Goal: Transaction & Acquisition: Purchase product/service

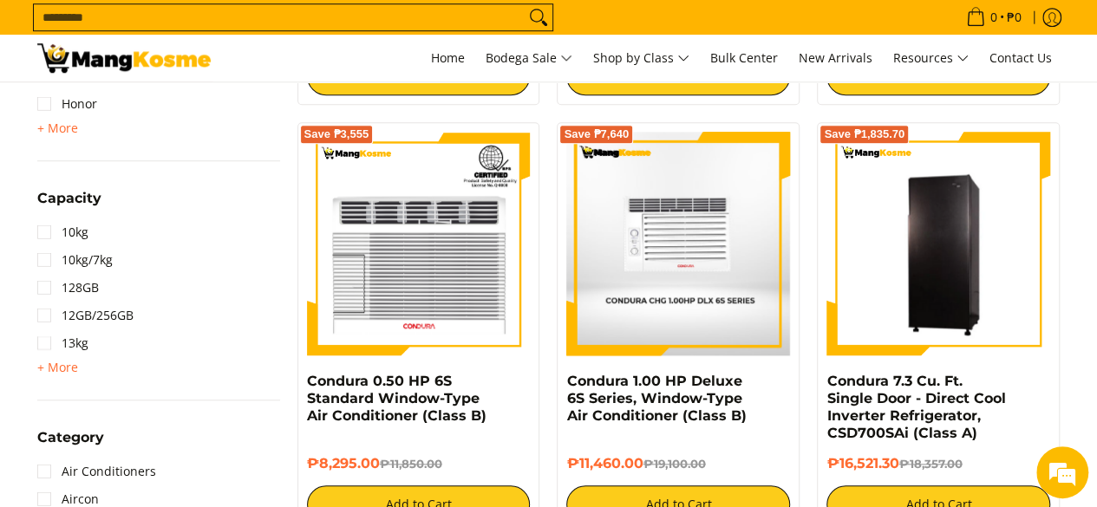
click at [644, 292] on img at bounding box center [678, 244] width 224 height 224
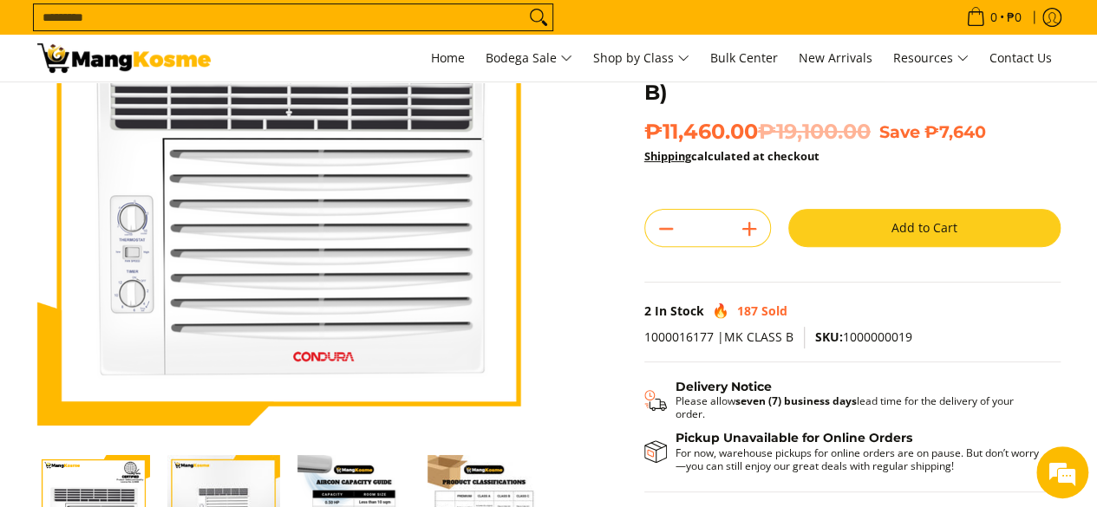
scroll to position [202, 0]
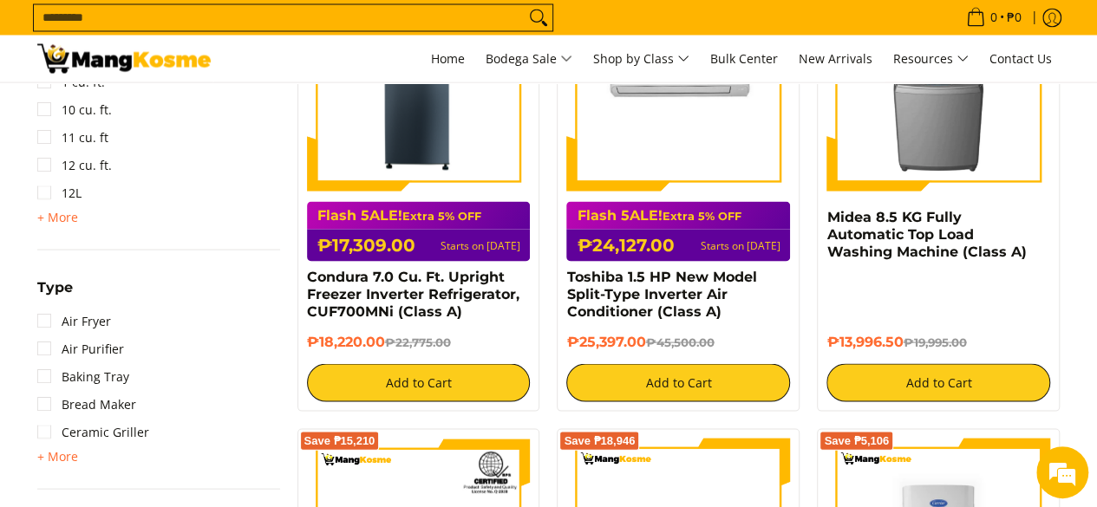
scroll to position [1618, 0]
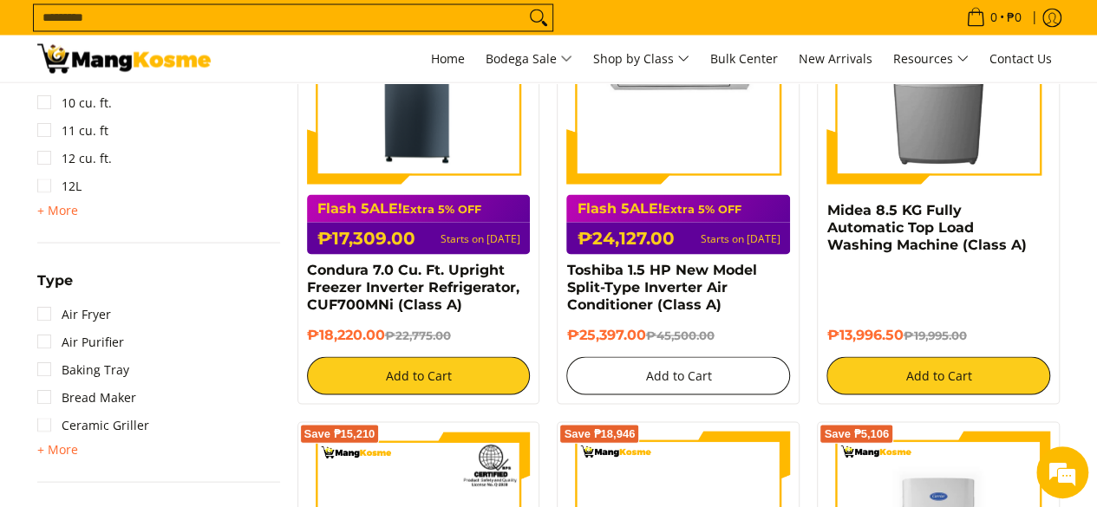
click at [708, 372] on button "Add to Cart" at bounding box center [678, 375] width 224 height 38
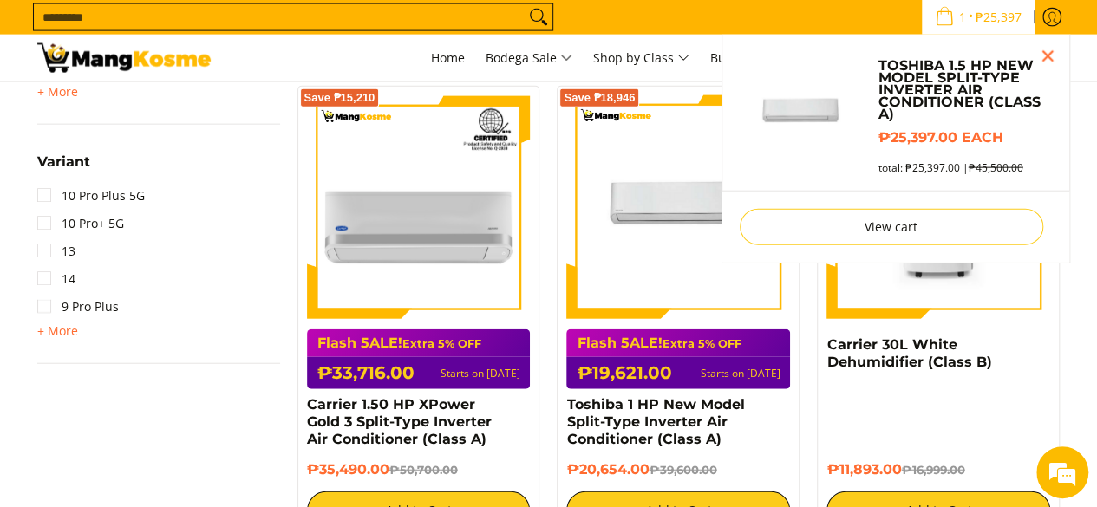
scroll to position [2179, 0]
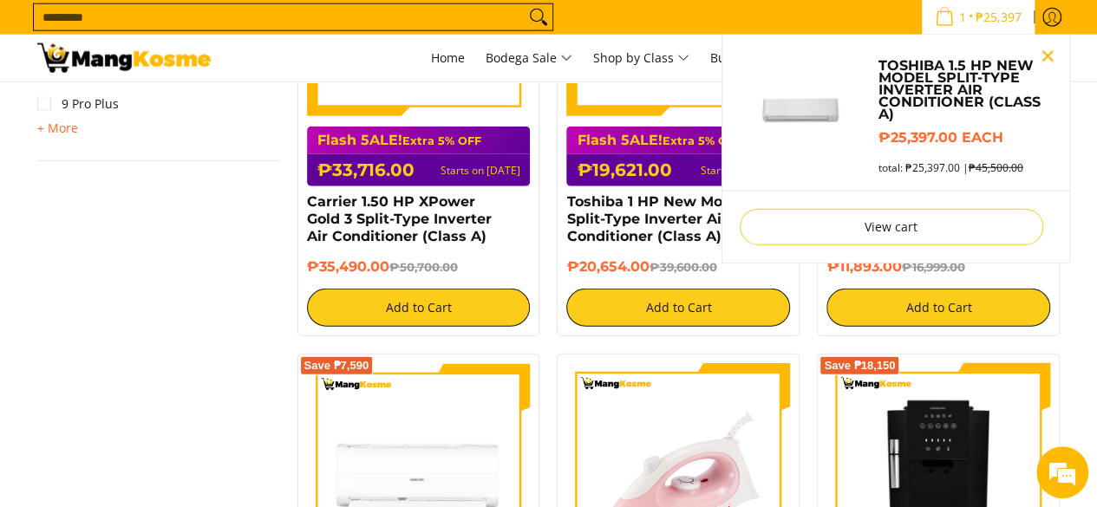
click at [1048, 55] on button "Close pop up" at bounding box center [1048, 56] width 26 height 26
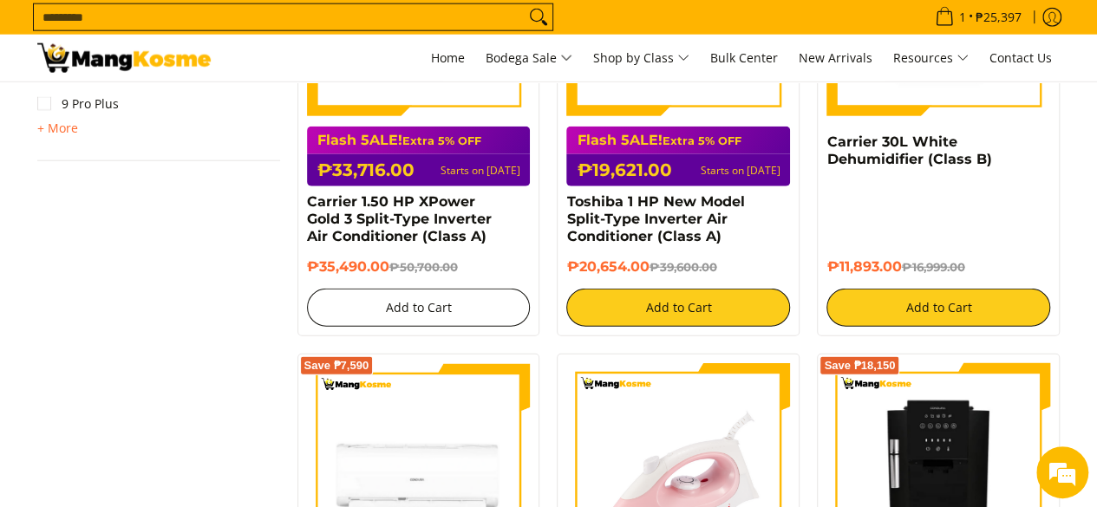
click at [442, 301] on button "Add to Cart" at bounding box center [419, 308] width 224 height 38
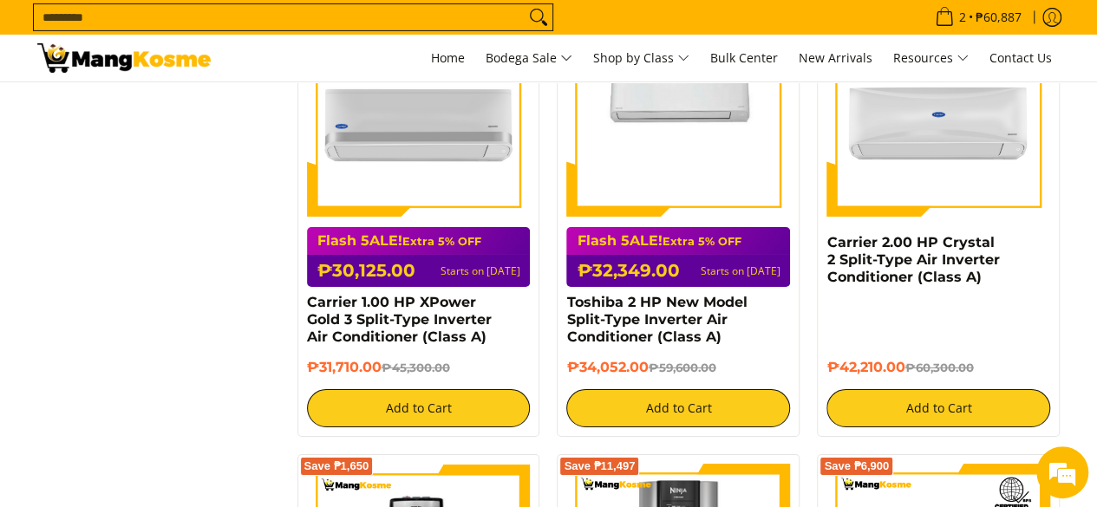
scroll to position [2988, 0]
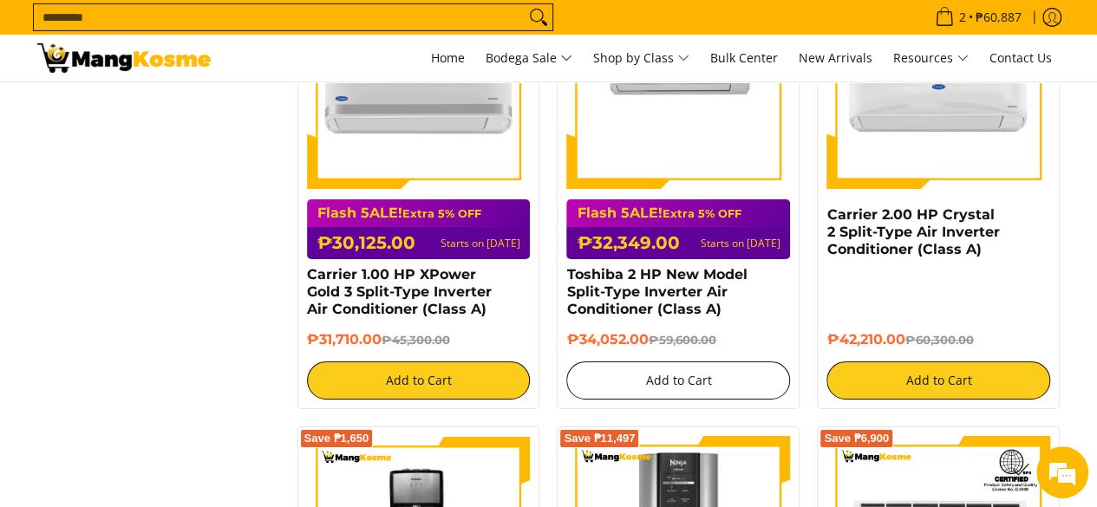
click at [712, 382] on button "Add to Cart" at bounding box center [678, 381] width 224 height 38
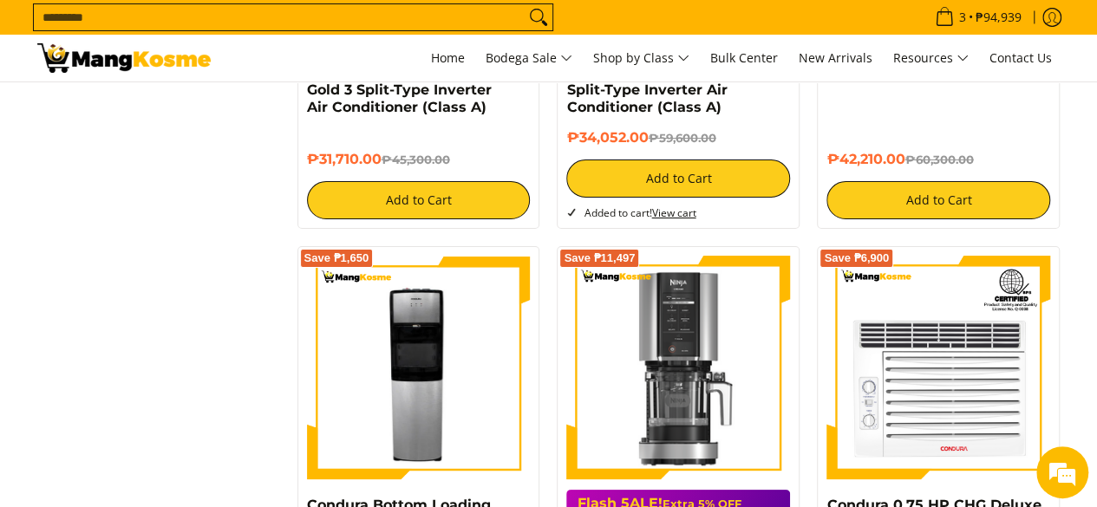
scroll to position [3573, 0]
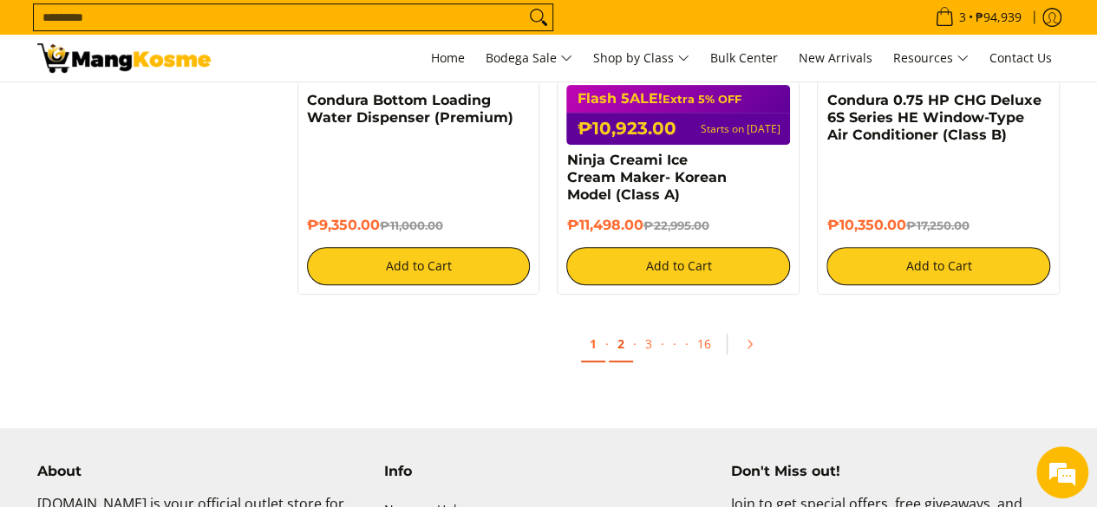
click at [616, 333] on link "2" at bounding box center [621, 345] width 24 height 36
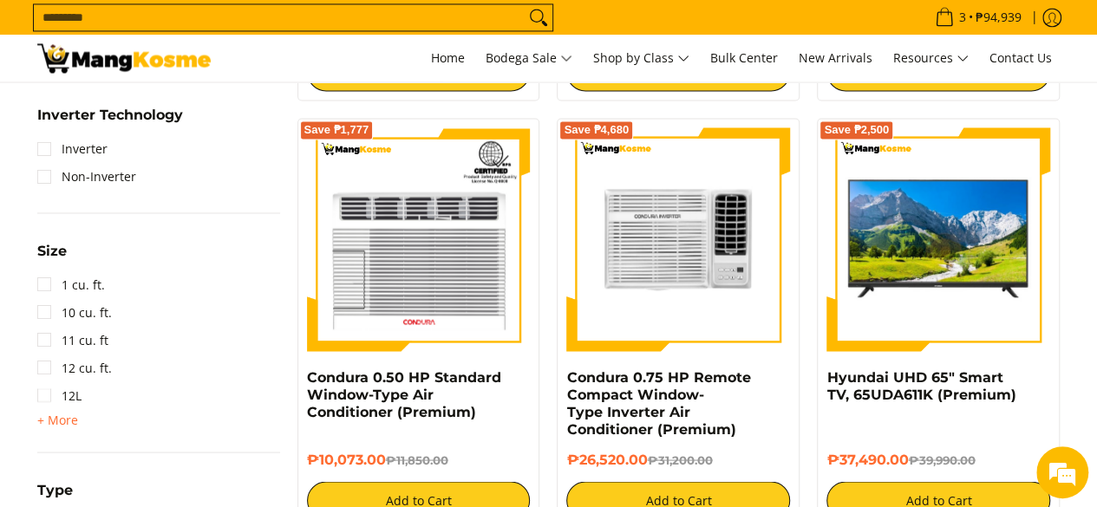
scroll to position [1416, 0]
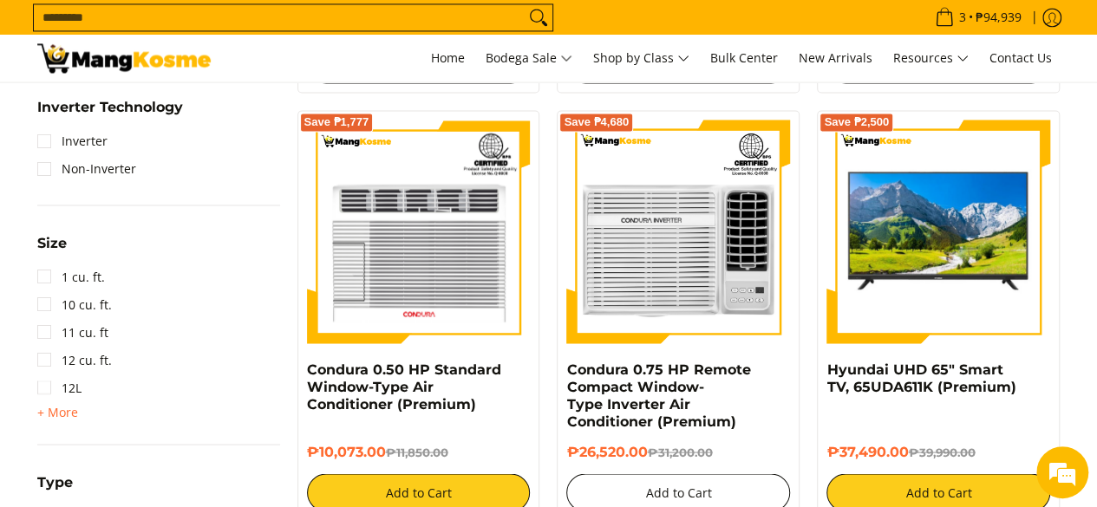
click at [709, 487] on button "Add to Cart" at bounding box center [678, 493] width 224 height 38
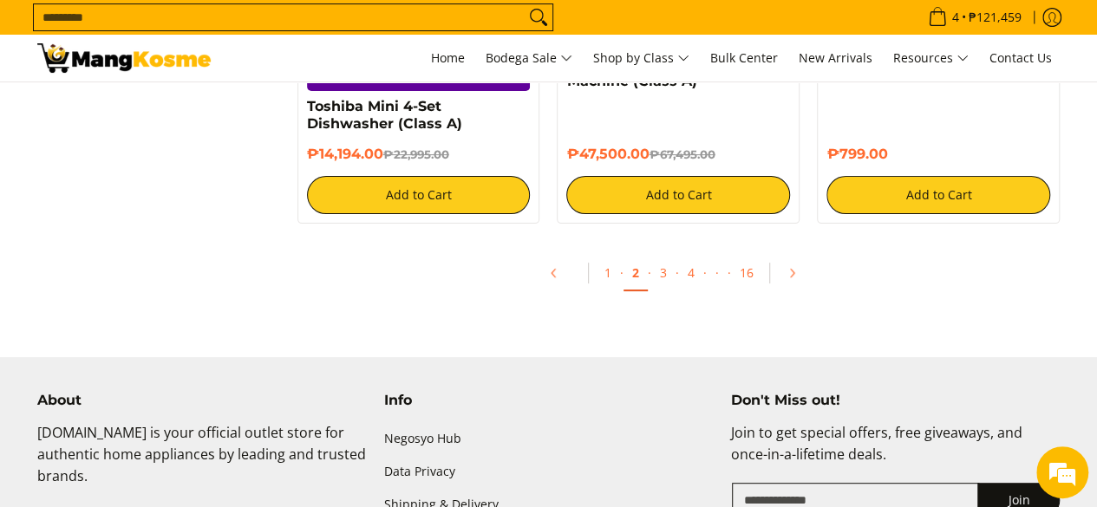
scroll to position [3440, 0]
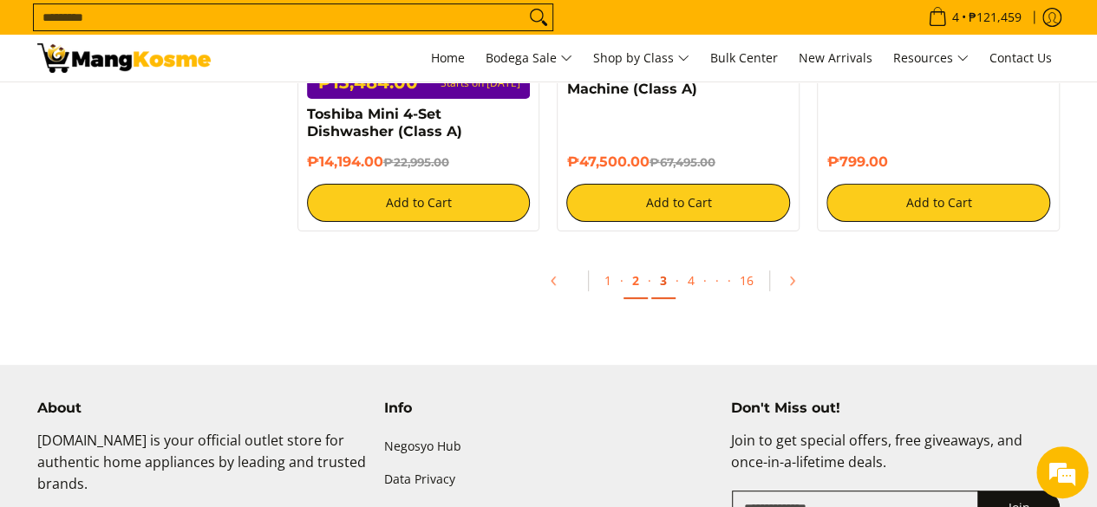
click at [667, 285] on link "3" at bounding box center [663, 282] width 24 height 36
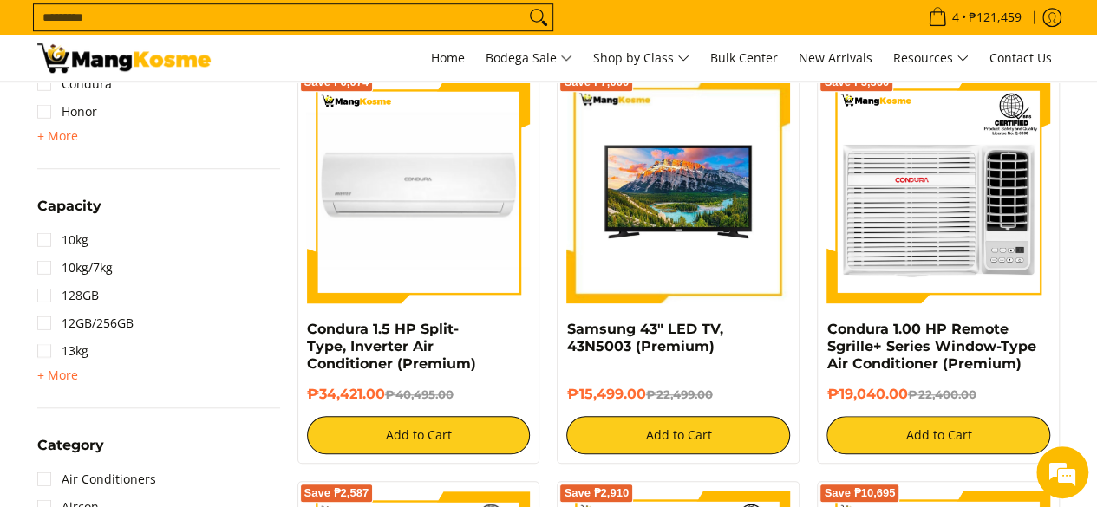
scroll to position [607, 0]
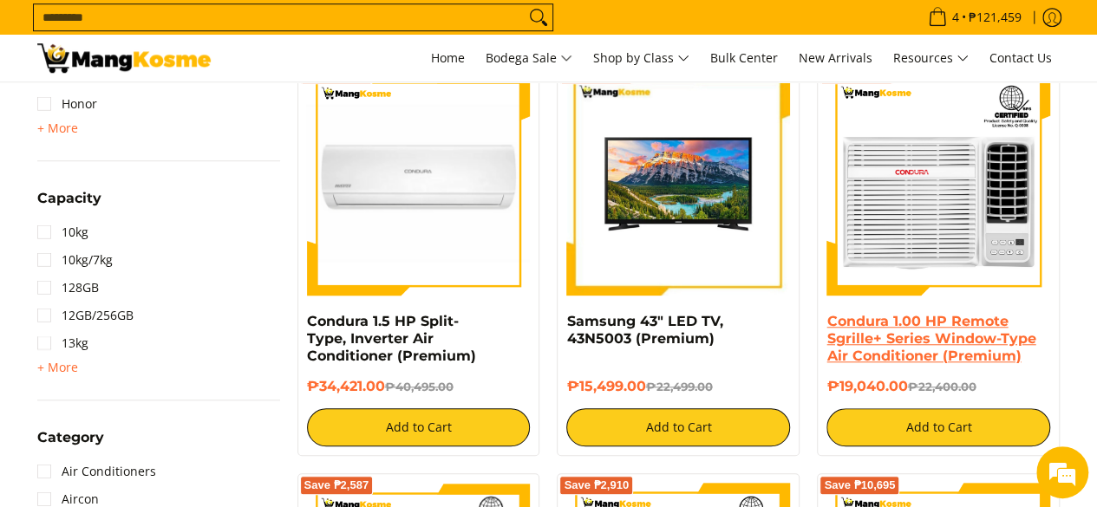
click at [899, 338] on link "Condura 1.00 HP Remote Sgrille+ Series Window-Type Air Conditioner (Premium)" at bounding box center [931, 338] width 209 height 51
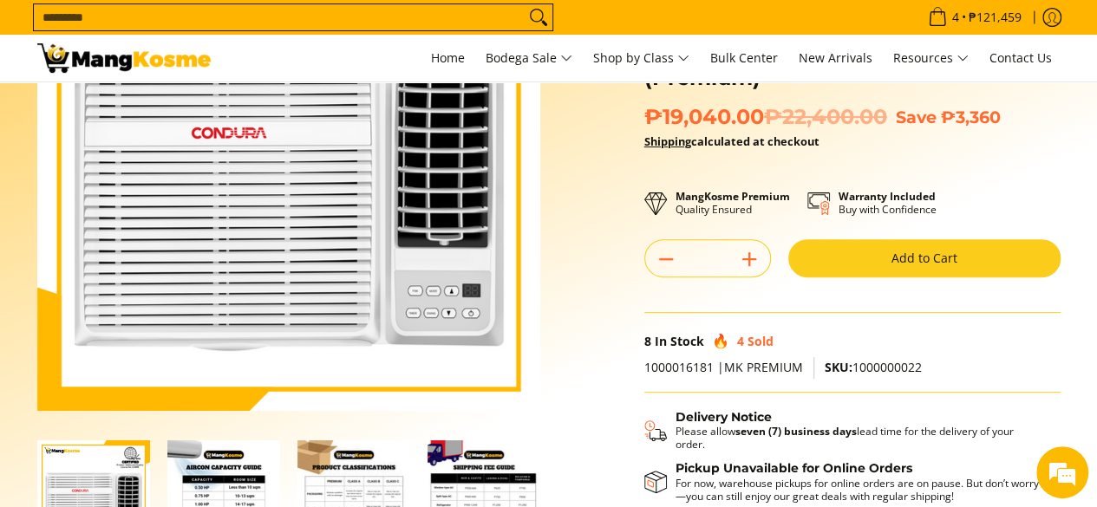
scroll to position [202, 0]
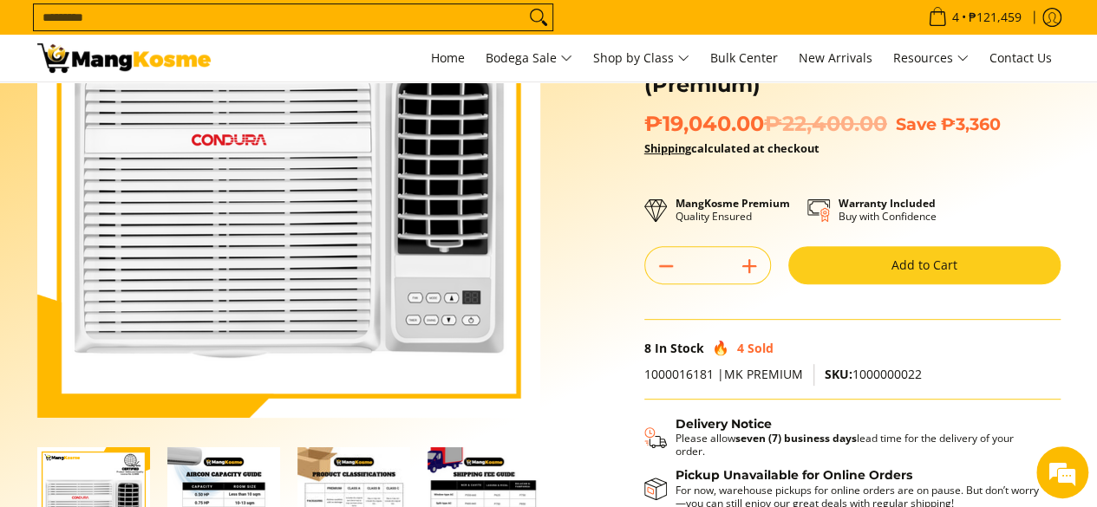
click at [883, 266] on button "Add to Cart" at bounding box center [924, 265] width 272 height 38
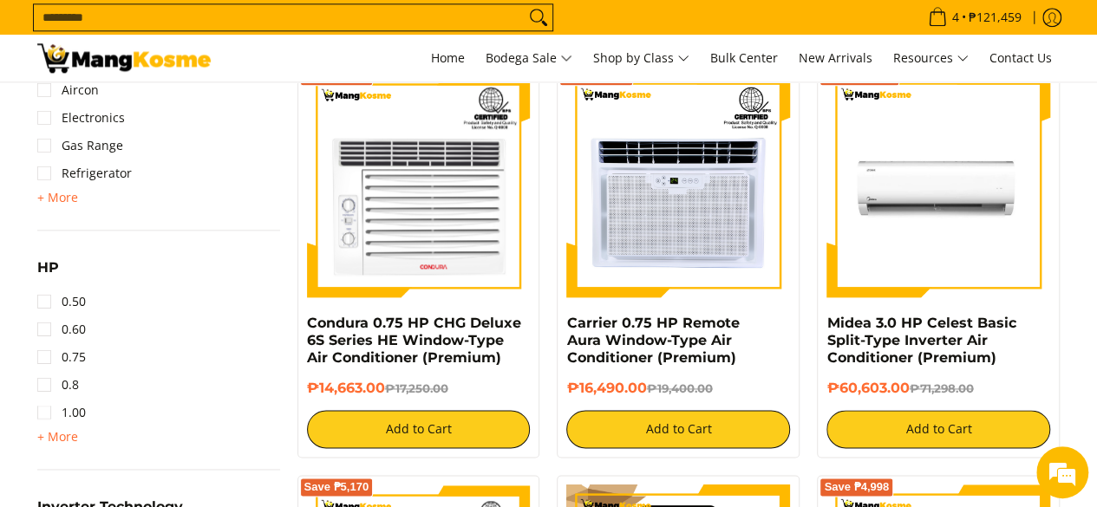
scroll to position [1011, 0]
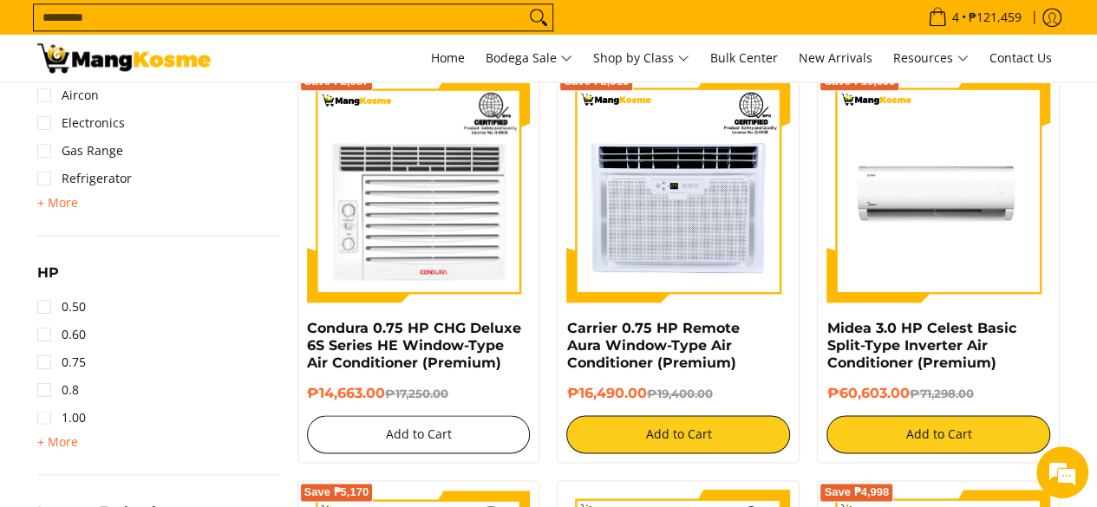
click at [413, 426] on button "Add to Cart" at bounding box center [419, 434] width 224 height 38
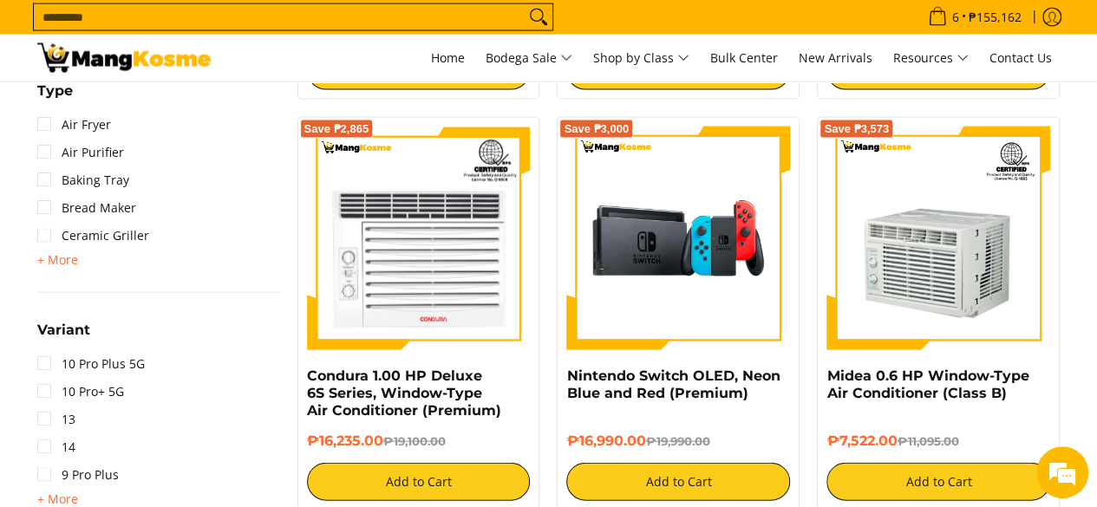
scroll to position [1821, 0]
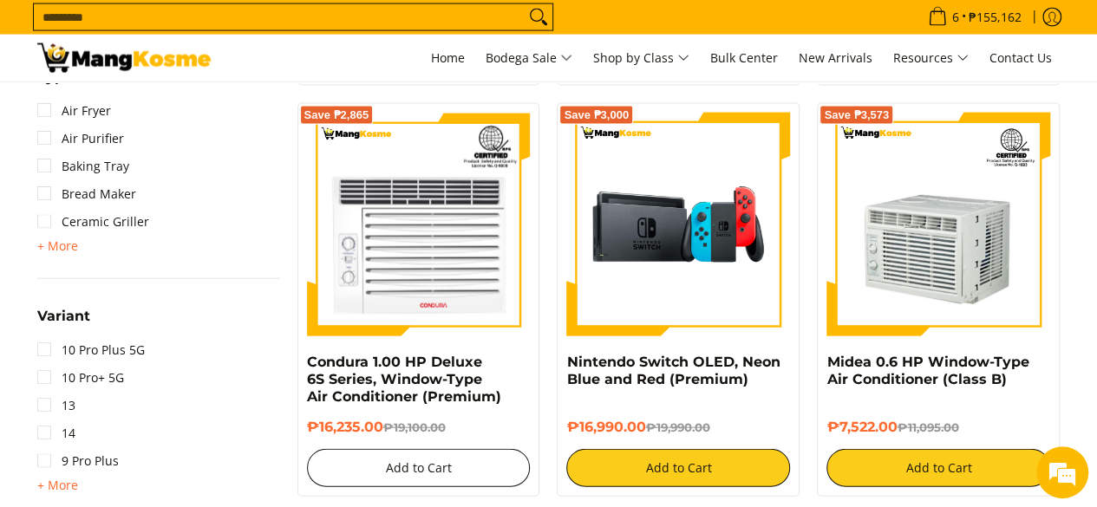
click at [395, 479] on button "Add to Cart" at bounding box center [419, 468] width 224 height 38
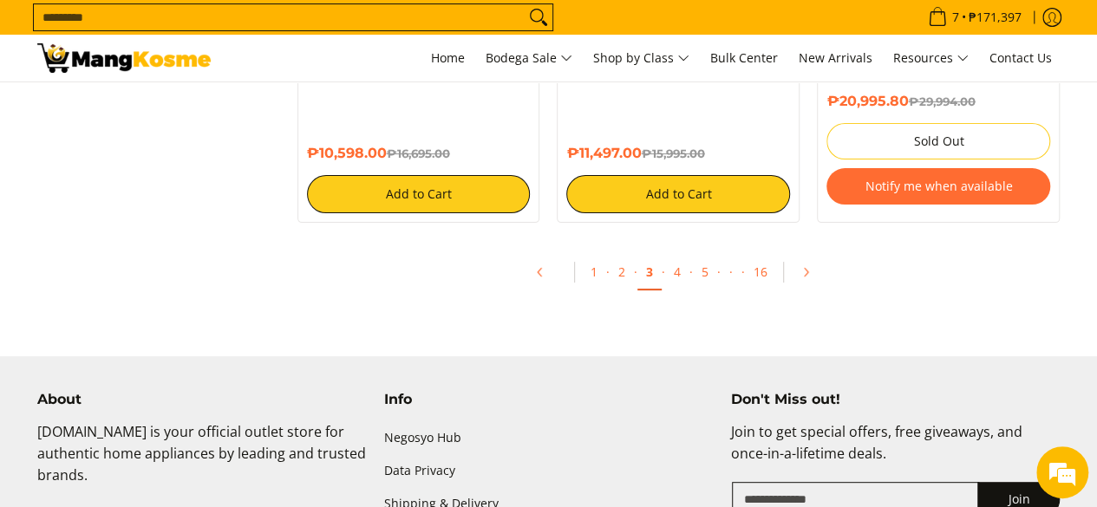
scroll to position [3440, 0]
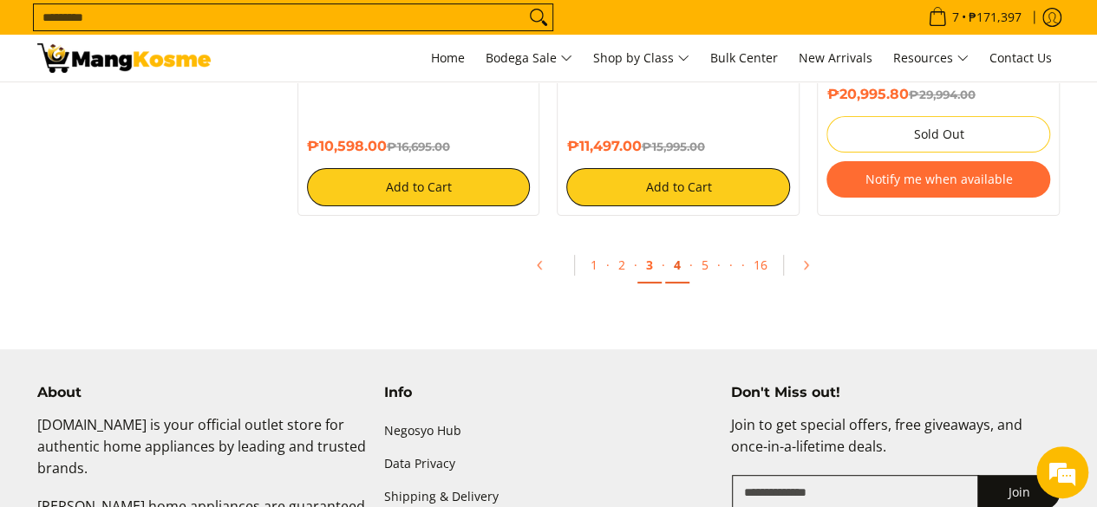
click at [678, 270] on link "4" at bounding box center [677, 266] width 24 height 36
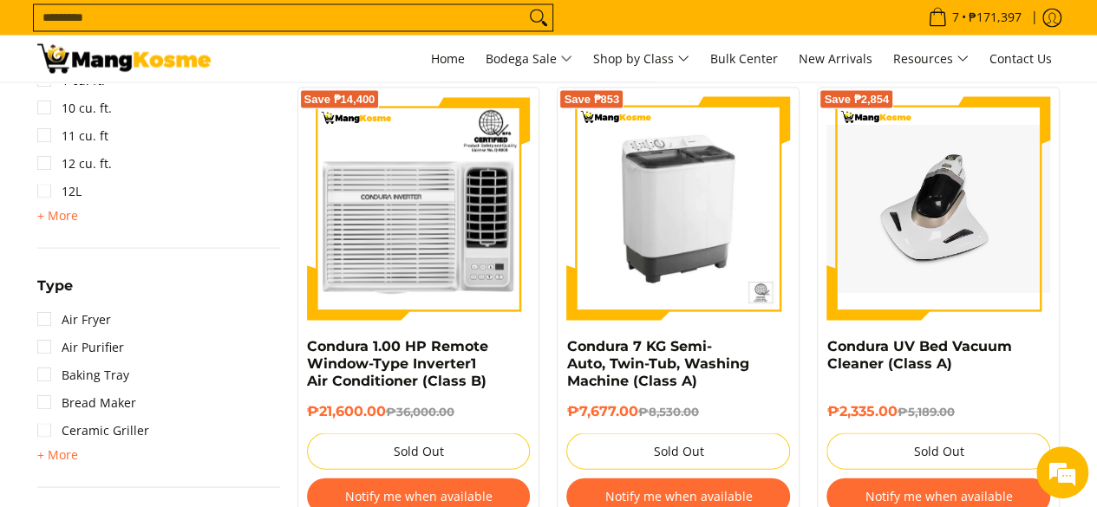
scroll to position [1618, 0]
